Goal: Check status: Check status

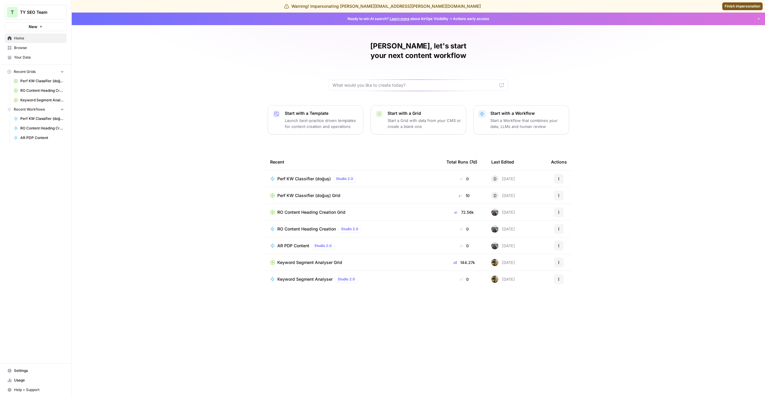
click at [311, 226] on span "RO Content Heading Creation" at bounding box center [306, 229] width 59 height 6
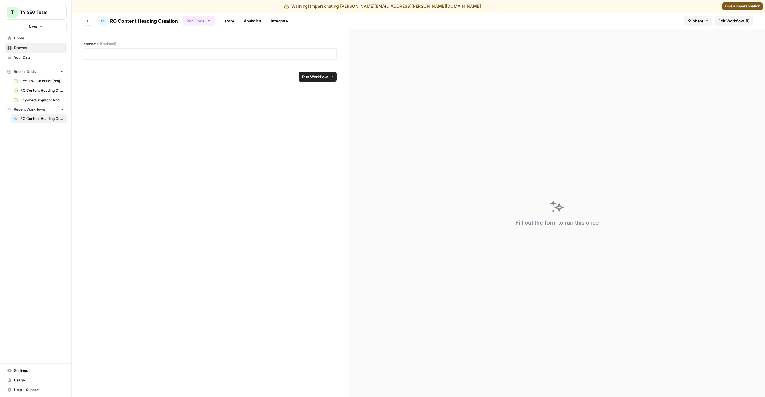
click at [224, 19] on link "History" at bounding box center [227, 21] width 21 height 10
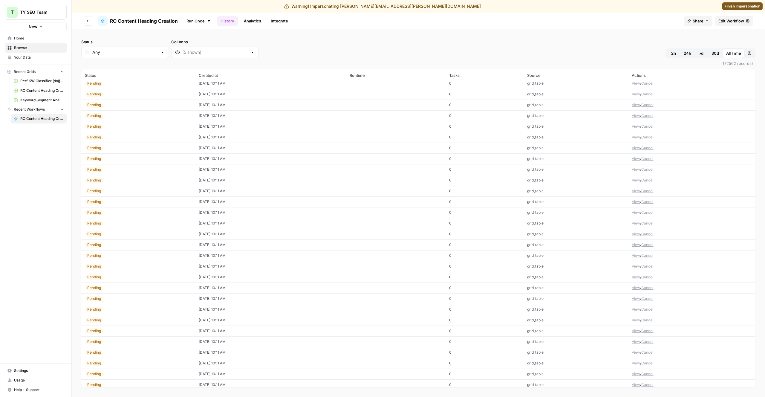
scroll to position [1213, 0]
click at [132, 61] on span "(72562 records)" at bounding box center [418, 63] width 674 height 11
click at [128, 53] on input "Status" at bounding box center [124, 52] width 65 height 6
click at [120, 84] on span "Error" at bounding box center [120, 84] width 52 height 6
type input "Error"
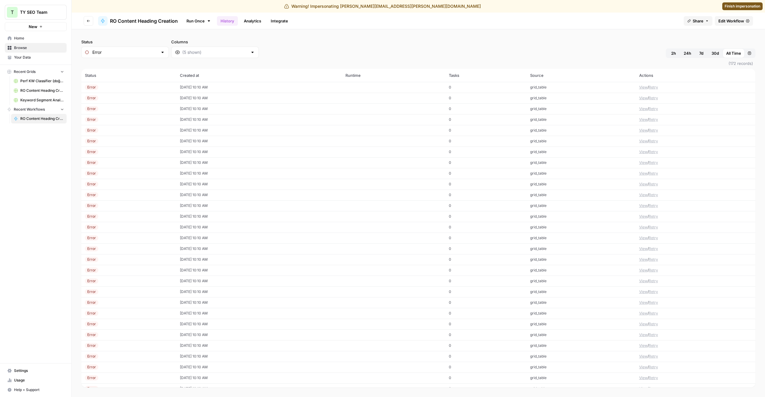
click at [124, 88] on div "Error" at bounding box center [129, 87] width 88 height 5
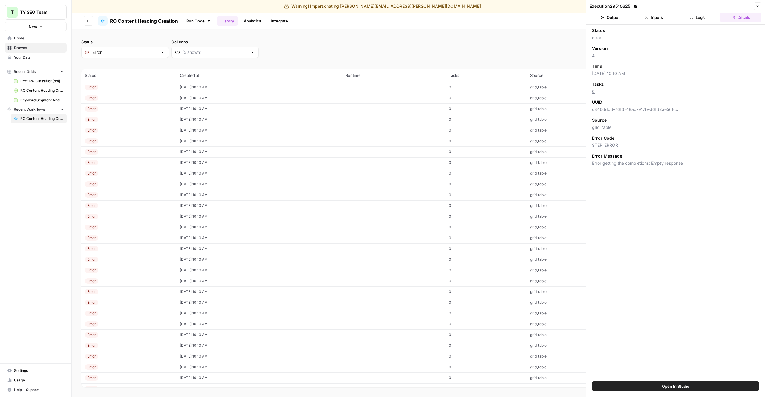
click at [711, 14] on button "Logs" at bounding box center [697, 18] width 41 height 10
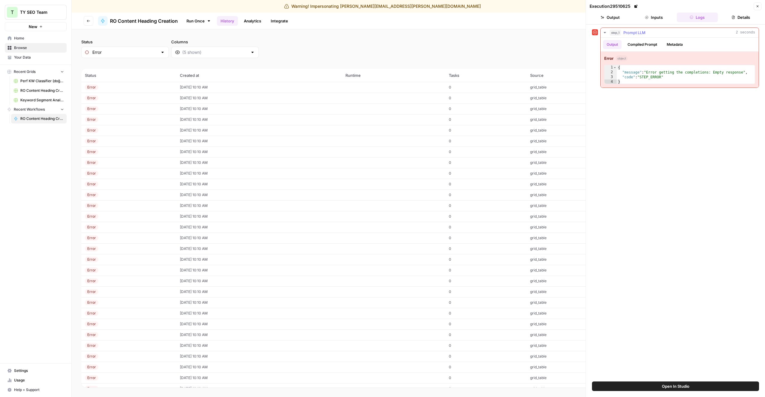
click at [651, 42] on button "Compiled Prompt" at bounding box center [642, 44] width 37 height 9
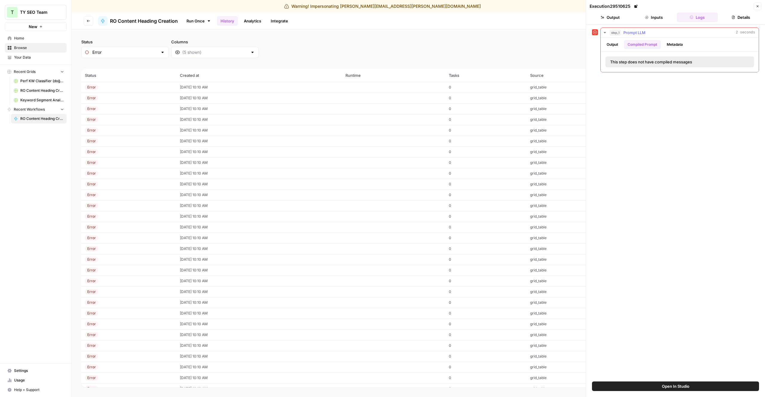
click at [673, 45] on button "Metadata" at bounding box center [674, 44] width 23 height 9
click at [655, 43] on button "Compiled Prompt" at bounding box center [642, 44] width 37 height 9
click at [618, 43] on button "Output" at bounding box center [612, 44] width 19 height 9
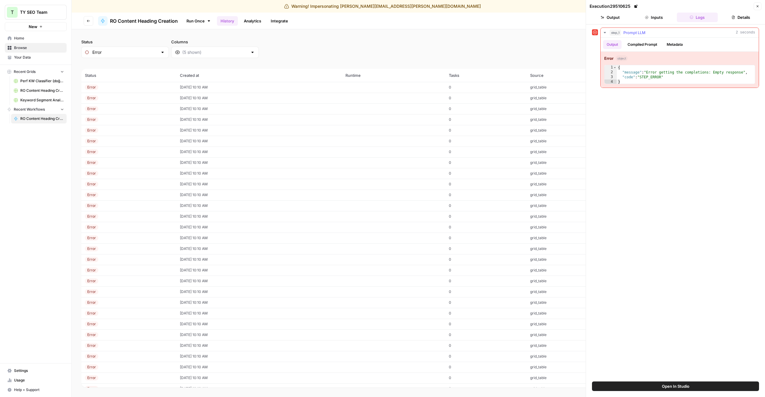
click at [643, 42] on button "Compiled Prompt" at bounding box center [642, 44] width 37 height 9
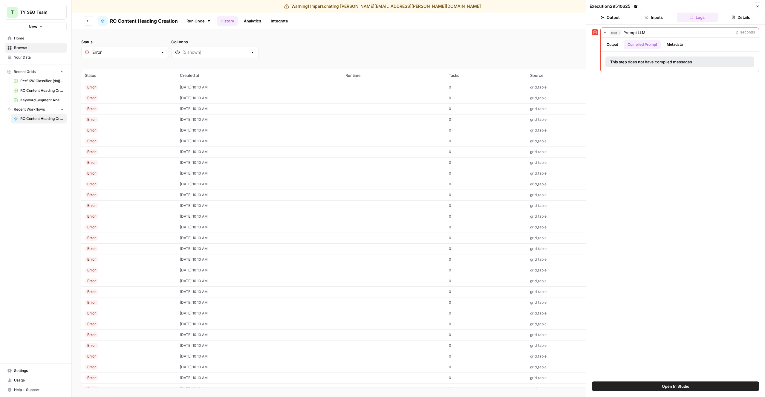
click at [677, 386] on span "Open In Studio" at bounding box center [675, 386] width 27 height 6
click at [129, 55] on input "Status" at bounding box center [124, 52] width 65 height 6
click at [109, 92] on span "Pending" at bounding box center [120, 92] width 52 height 6
type input "Pending"
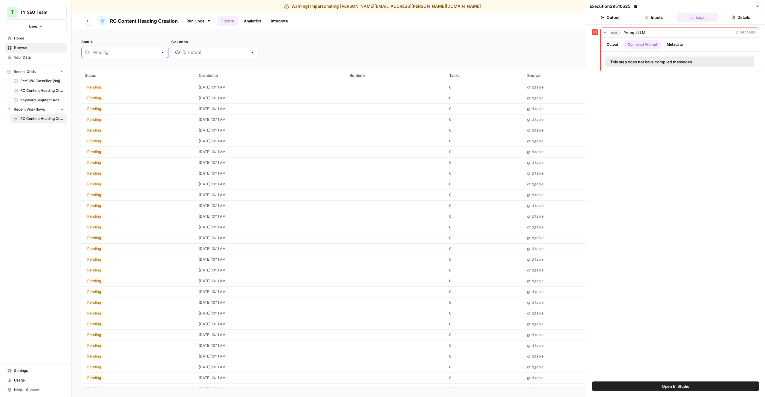
click at [122, 53] on input "Status" at bounding box center [124, 52] width 65 height 6
click at [114, 117] on span "Success" at bounding box center [120, 117] width 52 height 6
type input "Success"
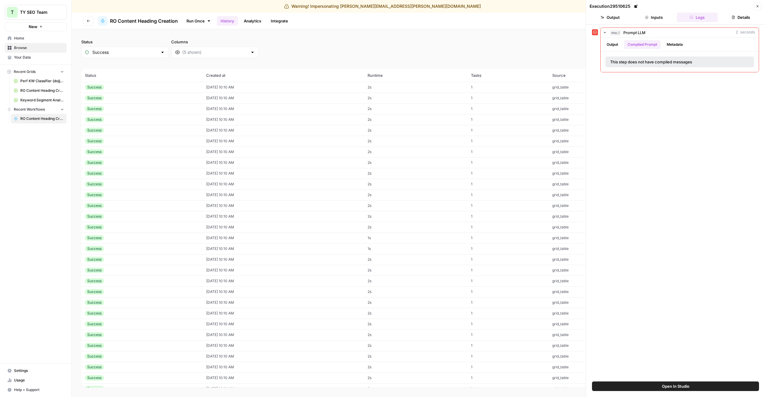
click at [138, 86] on div "Success" at bounding box center [142, 87] width 114 height 5
click at [637, 74] on p "**********" at bounding box center [679, 73] width 141 height 8
click at [293, 101] on td "[DATE] 10:10 AM" at bounding box center [283, 98] width 161 height 11
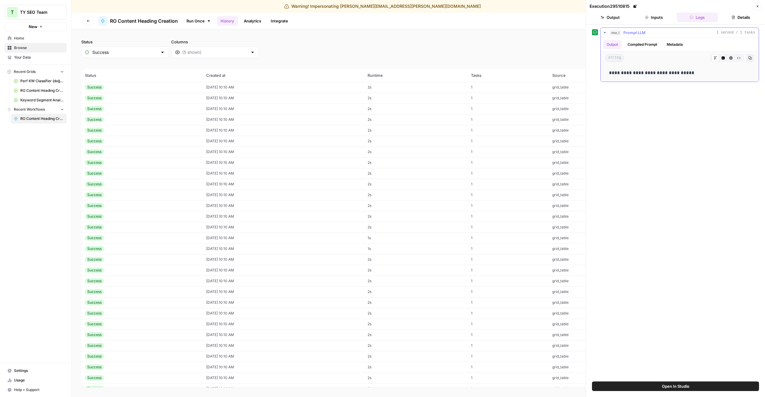
click at [671, 73] on p "**********" at bounding box center [679, 73] width 141 height 8
click at [364, 108] on td "[DATE] 10:10 AM" at bounding box center [283, 108] width 161 height 11
click at [380, 119] on td "2s" at bounding box center [415, 119] width 103 height 11
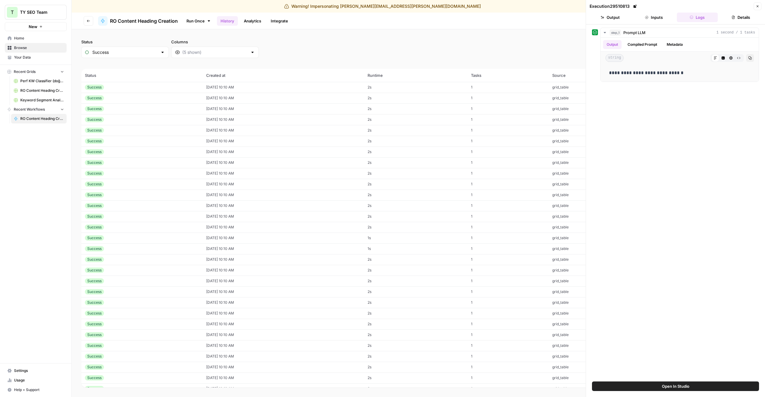
click at [364, 132] on td "[DATE] 10:10 AM" at bounding box center [283, 130] width 161 height 11
click at [364, 137] on td "[DATE] 10:10 AM" at bounding box center [283, 141] width 161 height 11
click at [364, 151] on td "[DATE] 10:10 AM" at bounding box center [283, 151] width 161 height 11
click at [381, 163] on td "2s" at bounding box center [415, 162] width 103 height 11
click at [364, 170] on td "[DATE] 10:10 AM" at bounding box center [283, 173] width 161 height 11
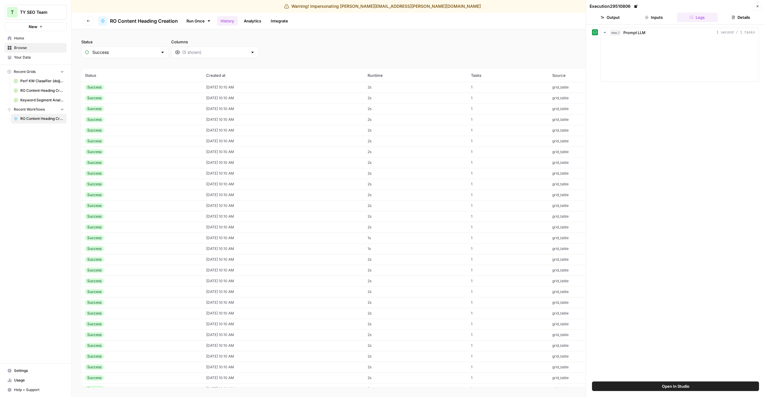
click at [364, 195] on td "[DATE] 10:10 AM" at bounding box center [283, 194] width 161 height 11
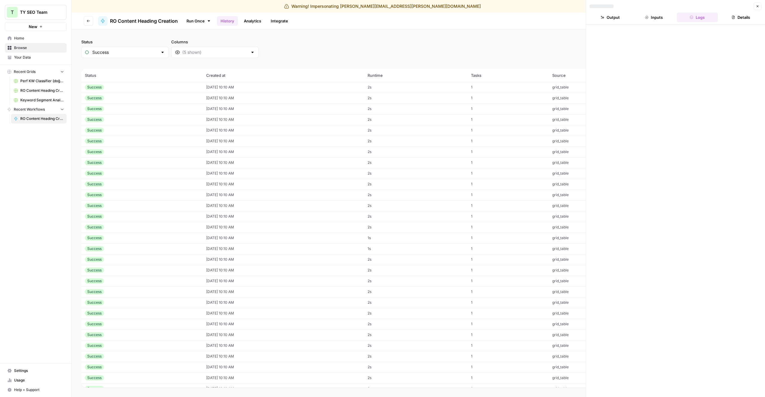
click at [387, 215] on td "2s" at bounding box center [415, 216] width 103 height 11
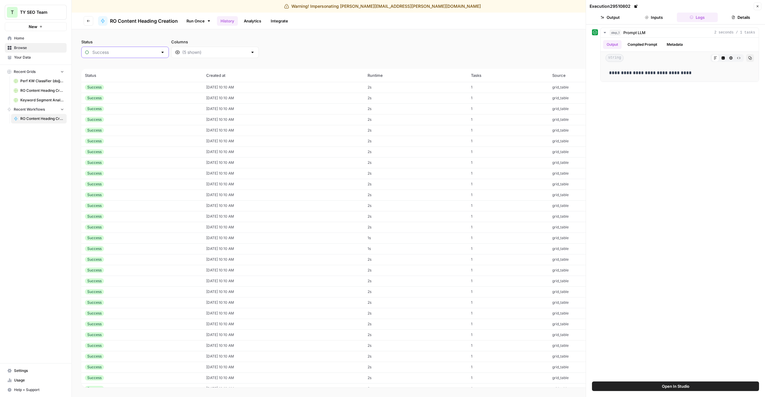
click at [122, 50] on input "Status" at bounding box center [124, 52] width 65 height 6
click at [116, 83] on span "Error" at bounding box center [120, 84] width 52 height 6
type input "Error"
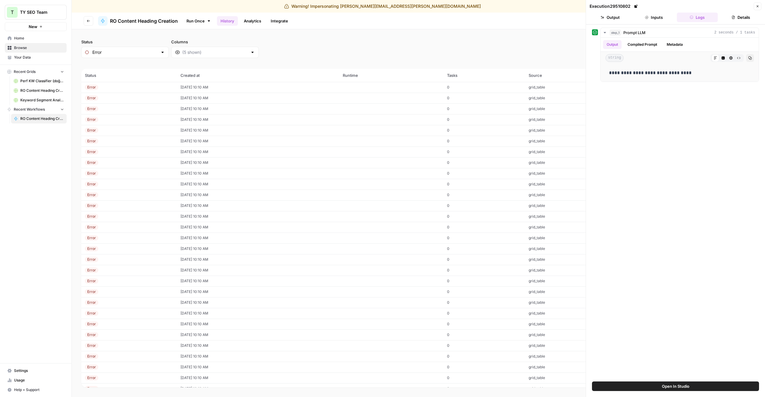
click at [28, 44] on link "Browse" at bounding box center [36, 48] width 62 height 10
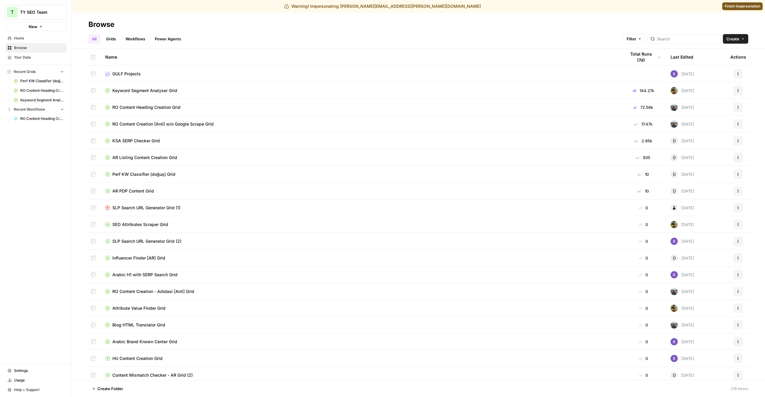
click at [510, 24] on div "Browse" at bounding box center [418, 25] width 660 height 10
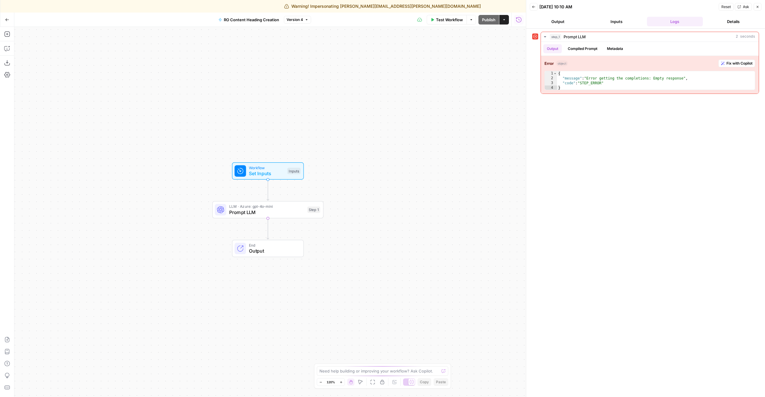
click at [298, 208] on span "LLM · Azure: gpt-4o-mini" at bounding box center [266, 207] width 75 height 6
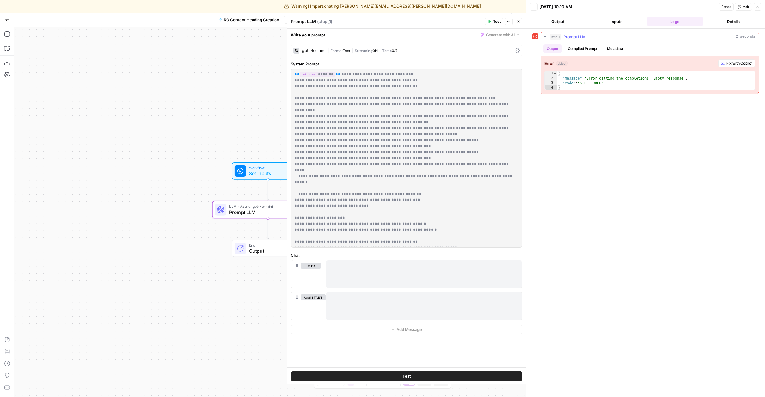
click at [592, 47] on button "Compiled Prompt" at bounding box center [582, 48] width 37 height 9
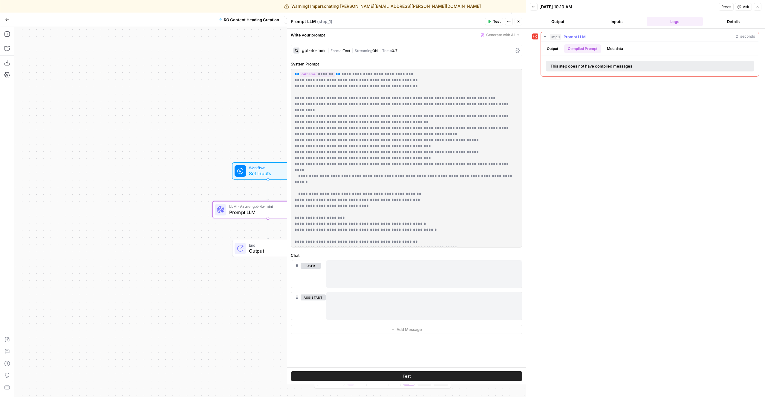
click at [622, 50] on button "Metadata" at bounding box center [614, 48] width 23 height 9
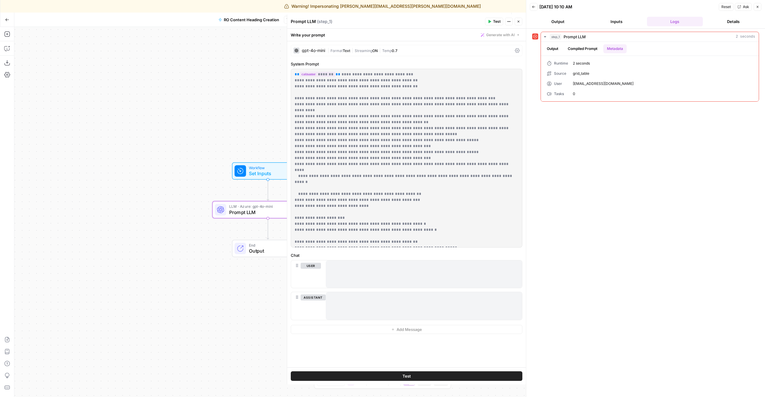
click at [253, 173] on span "Set Inputs" at bounding box center [267, 173] width 36 height 7
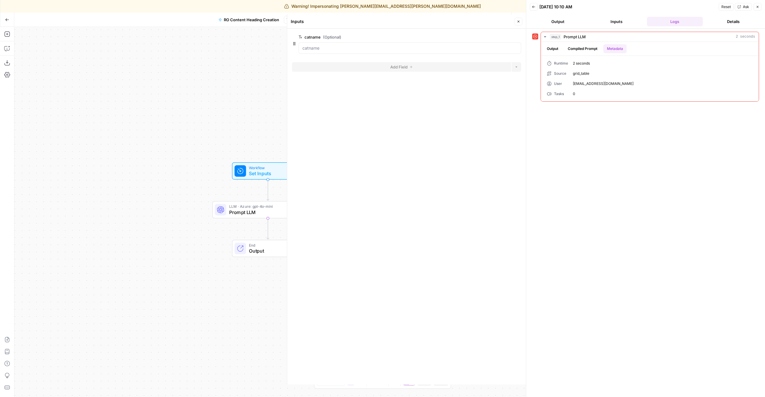
click at [249, 209] on span "Prompt LLM" at bounding box center [266, 212] width 75 height 7
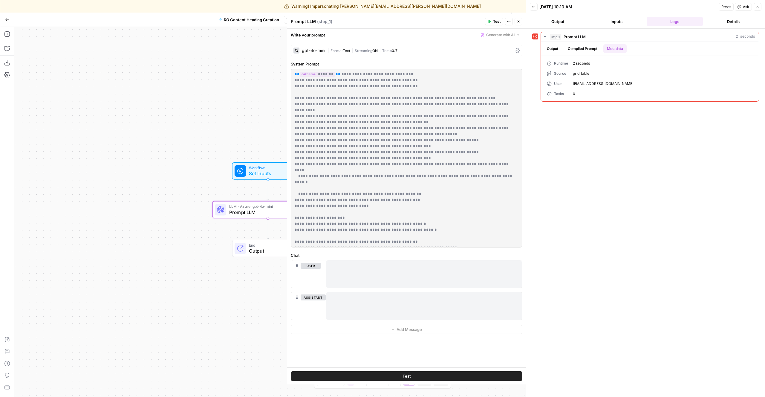
click at [214, 124] on div "Workflow Set Inputs Inputs LLM · Azure: gpt-4o-mini Prompt LLM Step 1 End Output" at bounding box center [270, 212] width 512 height 370
click at [187, 125] on div "Workflow Set Inputs Inputs LLM · Azure: gpt-4o-mini Prompt LLM Step 1 End Output" at bounding box center [270, 212] width 512 height 370
